Goal: Task Accomplishment & Management: Use online tool/utility

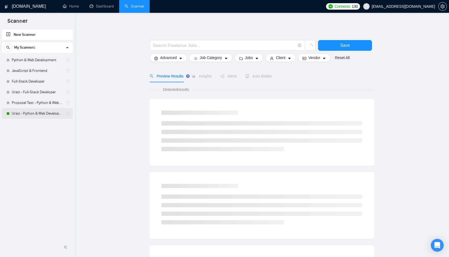
click at [49, 113] on link "Uraiz - Python & Web Development" at bounding box center [37, 113] width 51 height 11
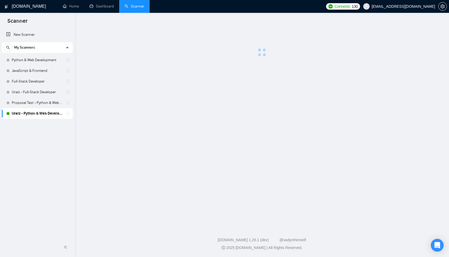
click at [49, 113] on link "Uraiz - Python & Web Development" at bounding box center [37, 113] width 51 height 11
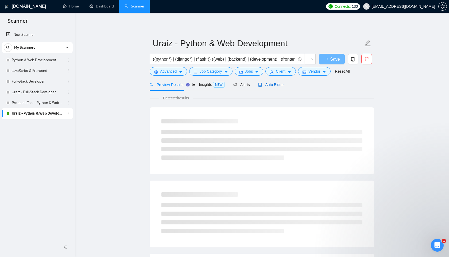
click at [276, 84] on span "Auto Bidder" at bounding box center [271, 85] width 26 height 4
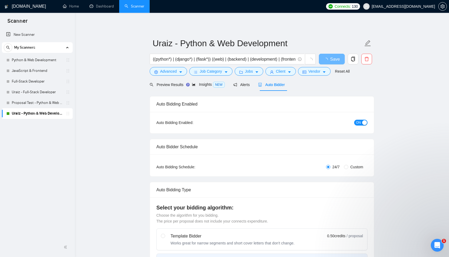
radio input "false"
radio input "true"
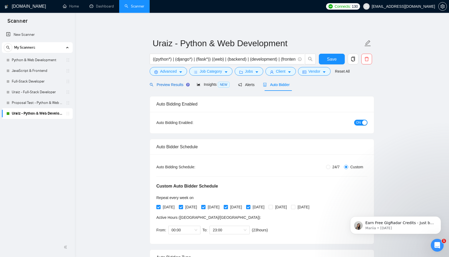
click at [172, 84] on span "Preview Results" at bounding box center [169, 85] width 39 height 4
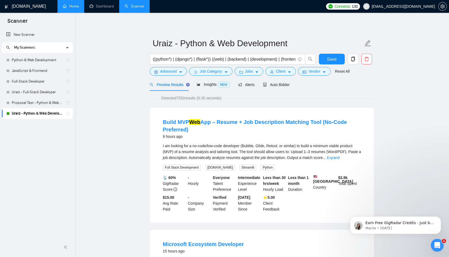
click at [75, 7] on link "Home" at bounding box center [71, 6] width 16 height 5
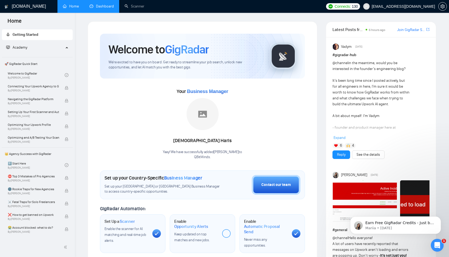
click at [100, 5] on link "Dashboard" at bounding box center [102, 6] width 24 height 5
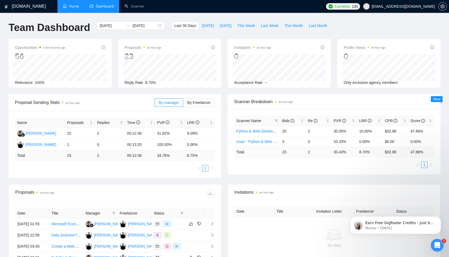
click at [78, 7] on link "Home" at bounding box center [71, 6] width 16 height 5
